Goal: Check status

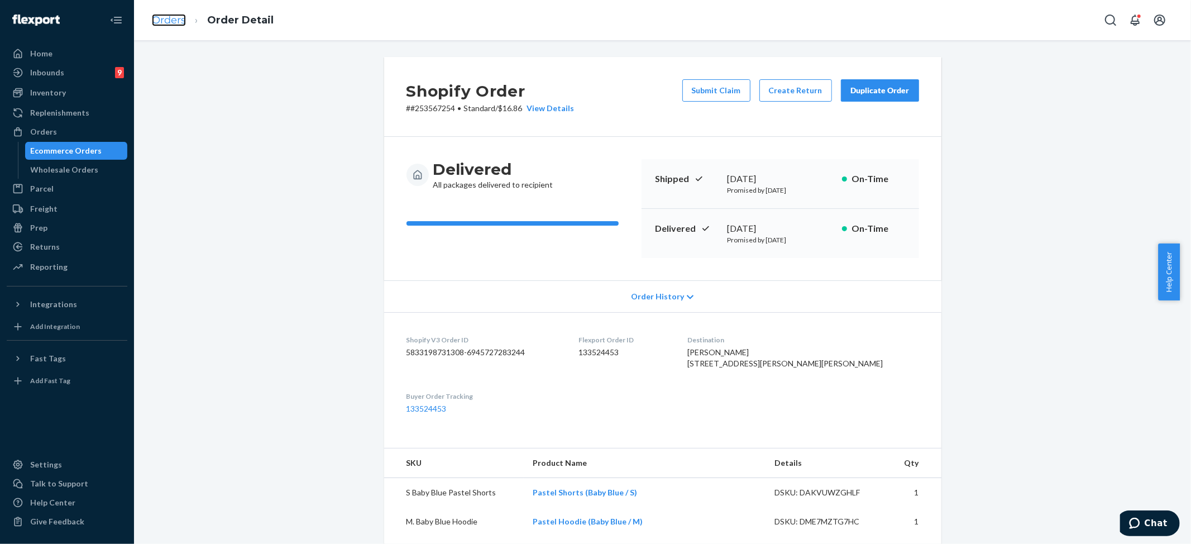
click at [170, 20] on link "Orders" at bounding box center [169, 20] width 34 height 12
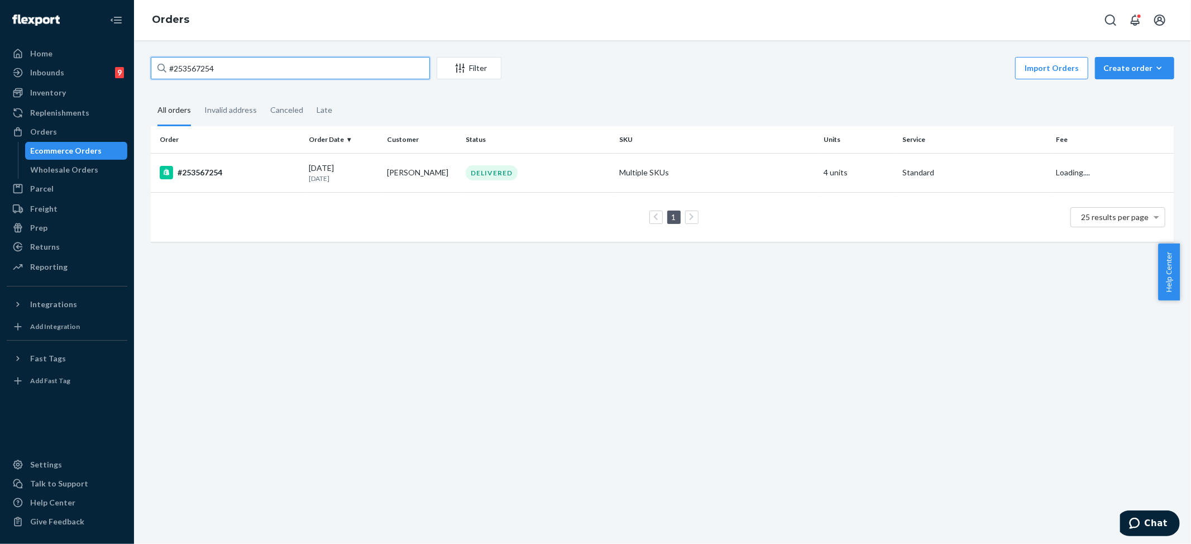
click at [229, 67] on input "#253567254" at bounding box center [290, 68] width 279 height 22
paste input "[PERSON_NAME]"
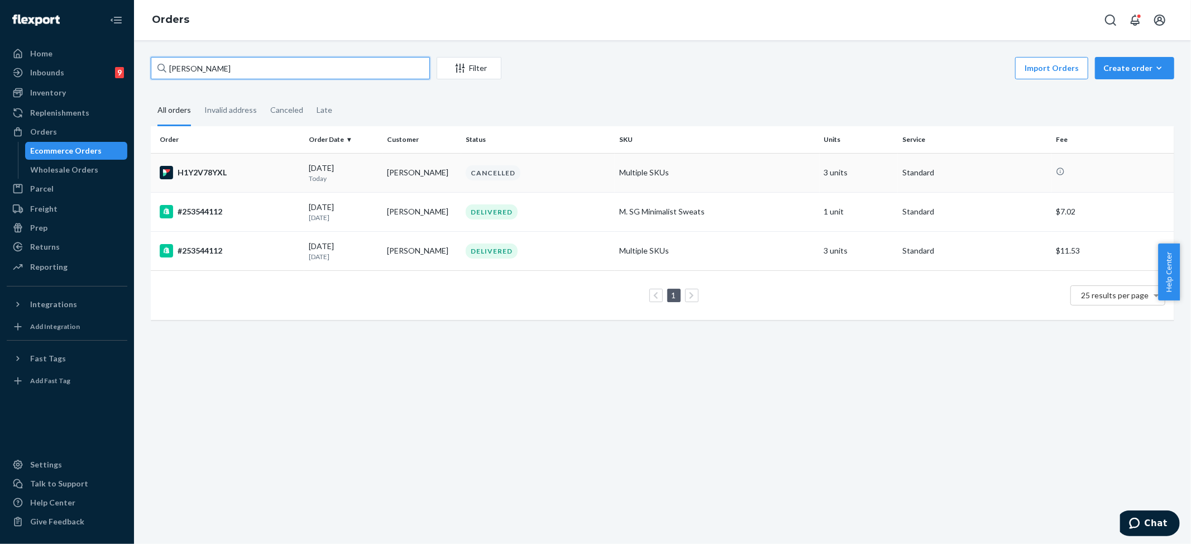
type input "[PERSON_NAME]"
click at [489, 174] on div "CANCELLED" at bounding box center [493, 172] width 55 height 15
